Goal: Task Accomplishment & Management: Manage account settings

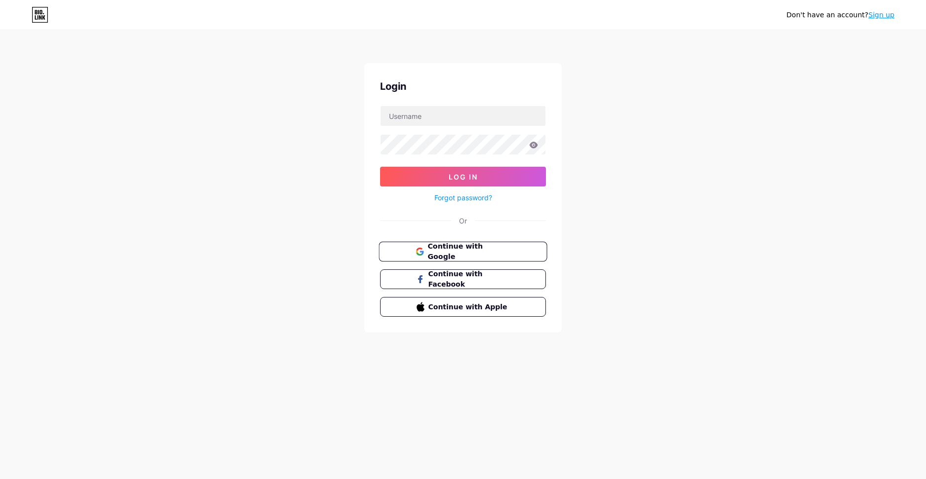
click at [465, 256] on span "Continue with Google" at bounding box center [469, 251] width 82 height 21
click at [447, 256] on span "Continue with Google" at bounding box center [469, 251] width 82 height 21
